Goal: Check status: Check status

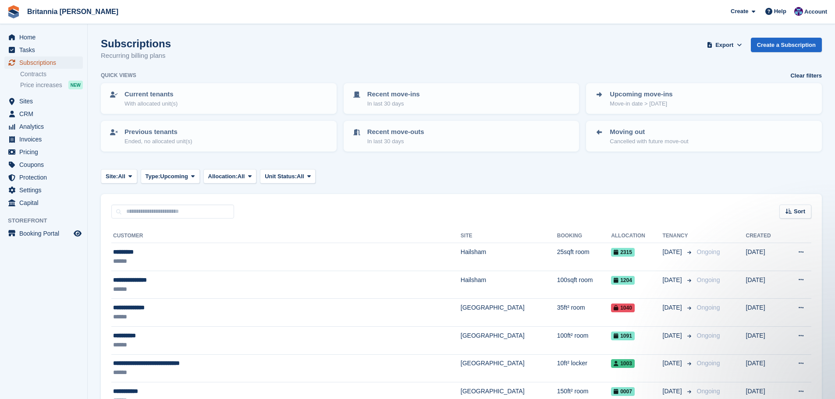
click at [49, 60] on span "Subscriptions" at bounding box center [45, 63] width 53 height 12
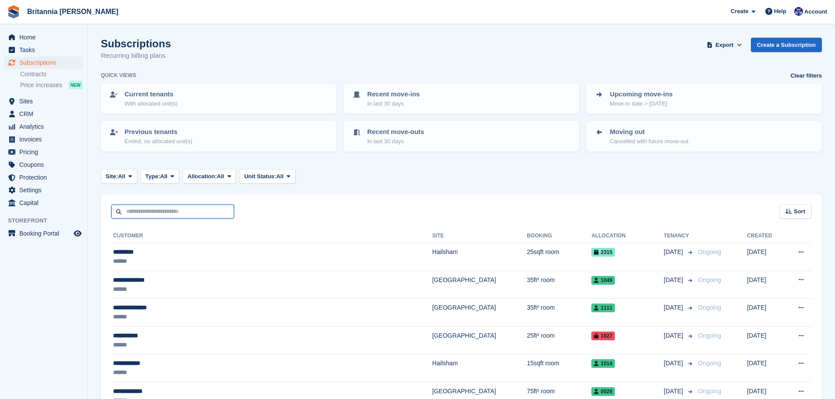
click at [153, 210] on input "text" at bounding box center [172, 212] width 123 height 14
type input "*******"
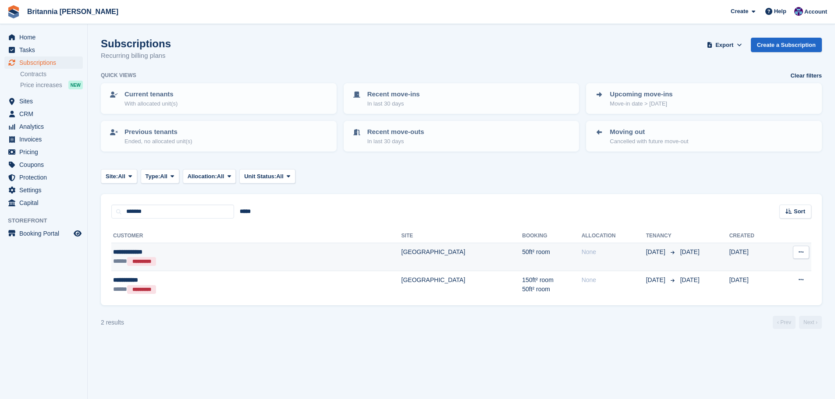
click at [522, 255] on td "50ft² room" at bounding box center [551, 257] width 59 height 28
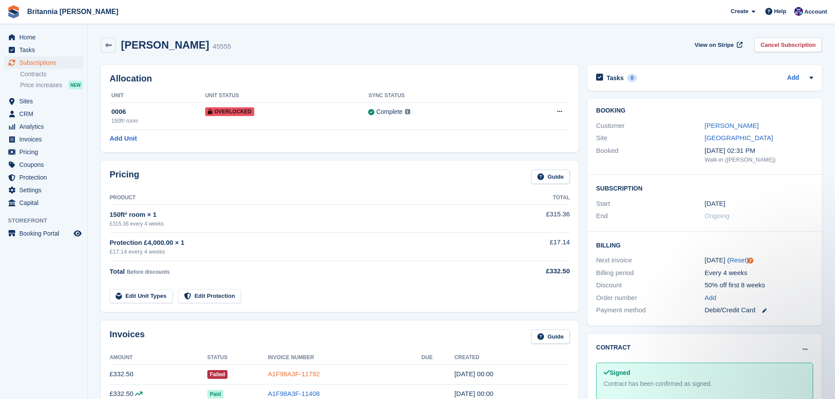
click at [305, 372] on link "A1F98A3F-11792" at bounding box center [294, 373] width 52 height 7
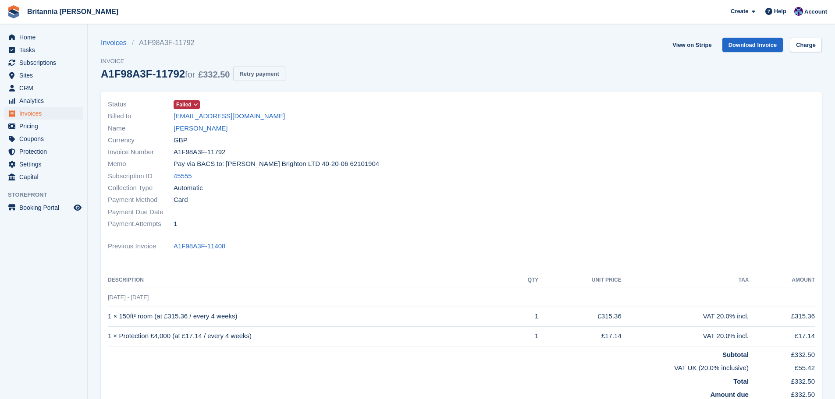
click at [269, 71] on button "Retry payment" at bounding box center [259, 74] width 52 height 14
